Goal: Find contact information: Find contact information

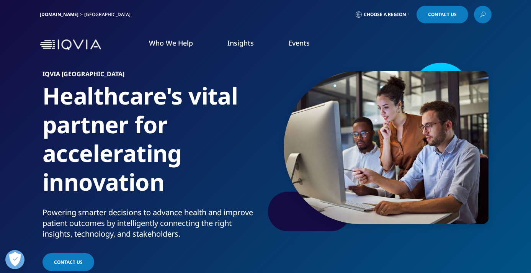
click at [75, 44] on img at bounding box center [70, 44] width 61 height 11
click at [167, 43] on link "Who We Help" at bounding box center [171, 42] width 44 height 9
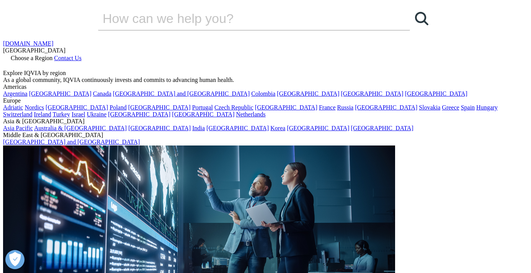
click at [52, 55] on span "Choose a Region" at bounding box center [32, 58] width 42 height 7
click at [53, 40] on link "IQVIA.COM" at bounding box center [28, 43] width 51 height 7
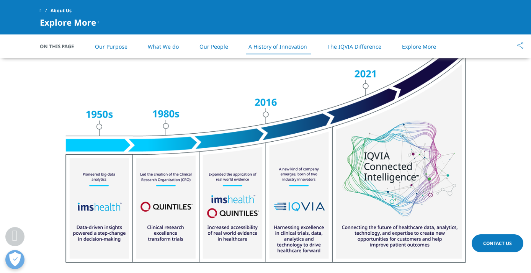
scroll to position [989, 0]
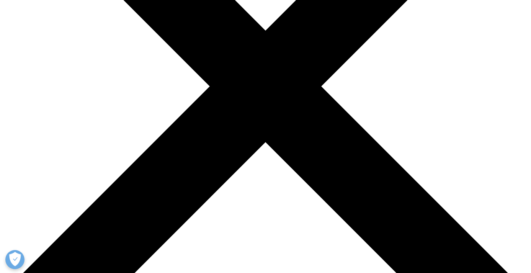
scroll to position [189, 0]
